Goal: Information Seeking & Learning: Learn about a topic

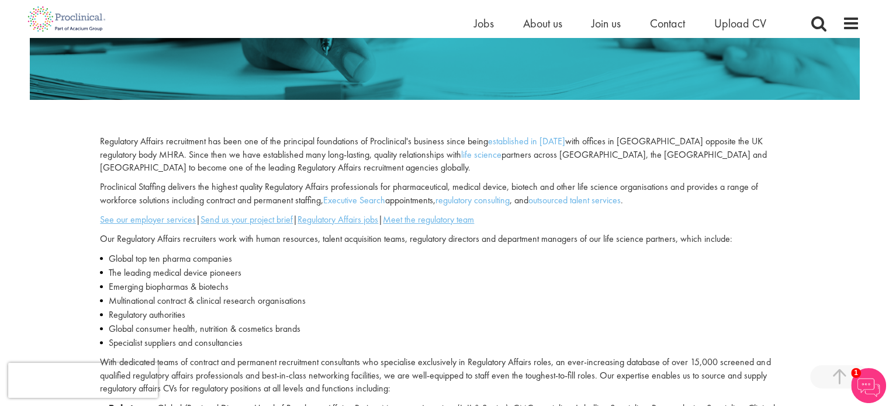
scroll to position [292, 0]
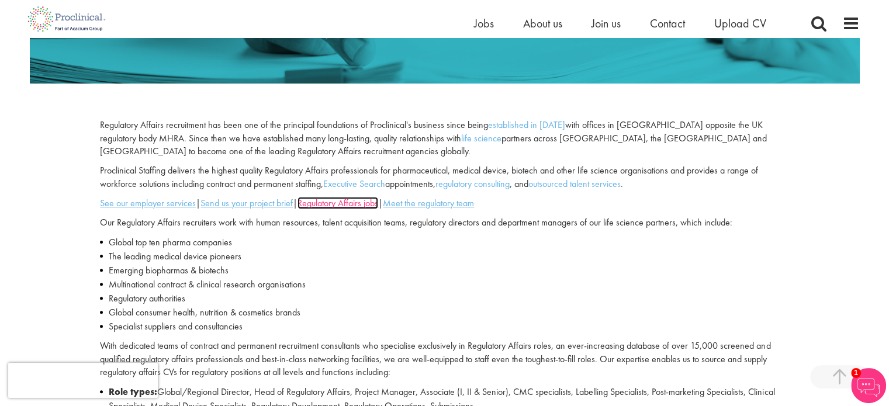
click at [375, 203] on u "Regulatory Affairs jobs" at bounding box center [338, 203] width 81 height 12
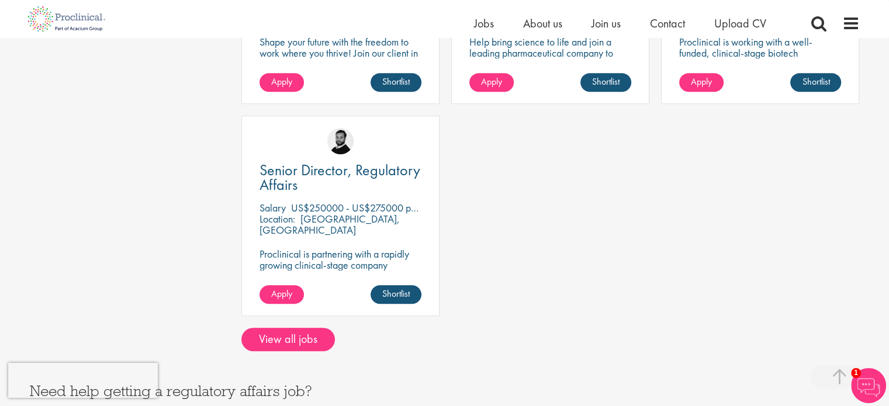
scroll to position [620, 0]
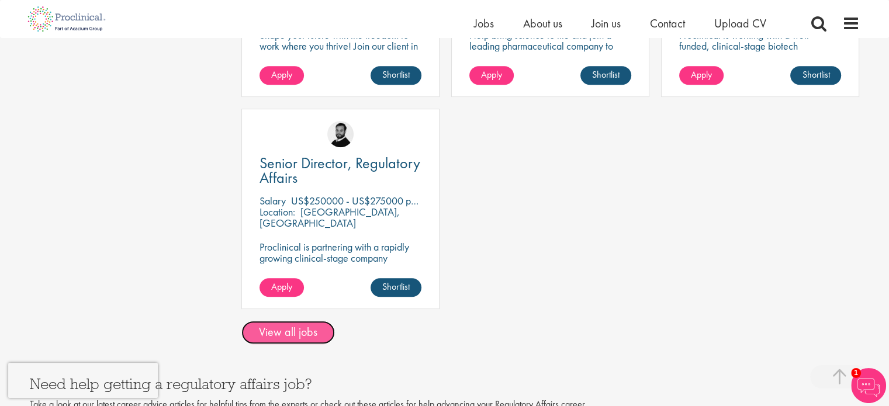
click at [320, 330] on link "View all jobs" at bounding box center [288, 332] width 94 height 23
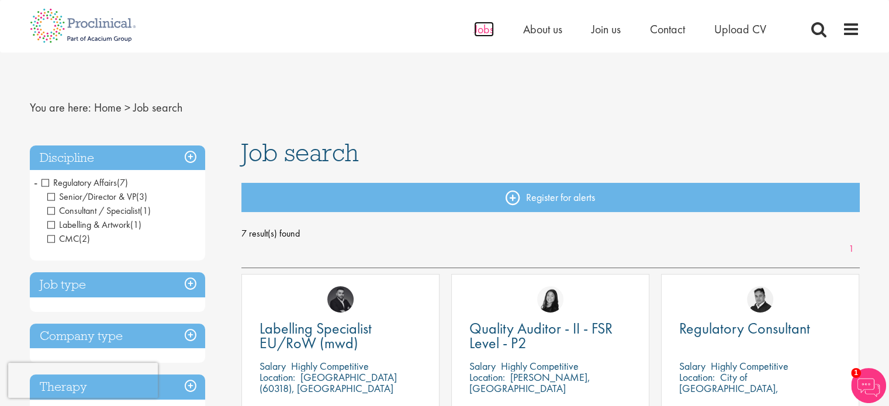
click at [474, 33] on span "Jobs" at bounding box center [484, 29] width 20 height 15
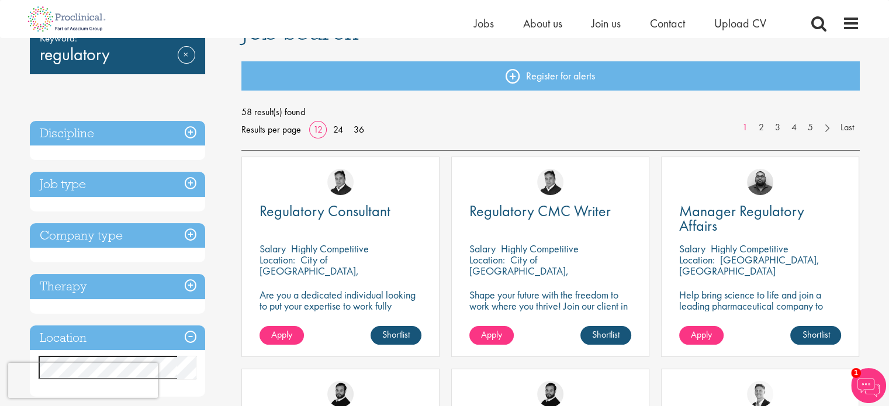
scroll to position [165, 0]
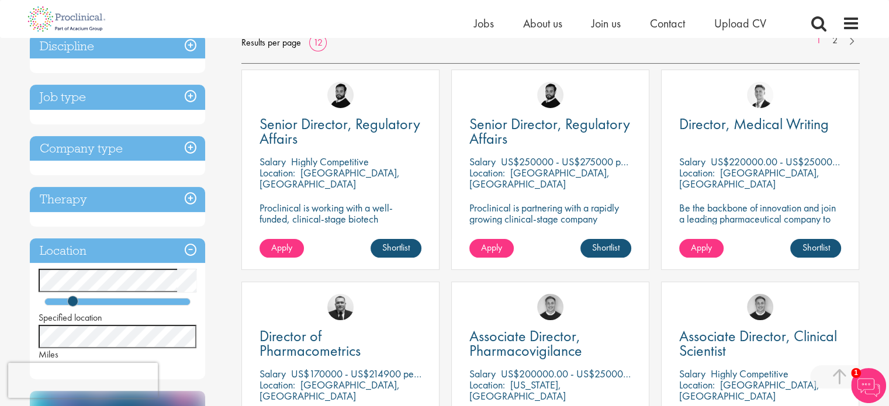
scroll to position [194, 0]
